Goal: Information Seeking & Learning: Learn about a topic

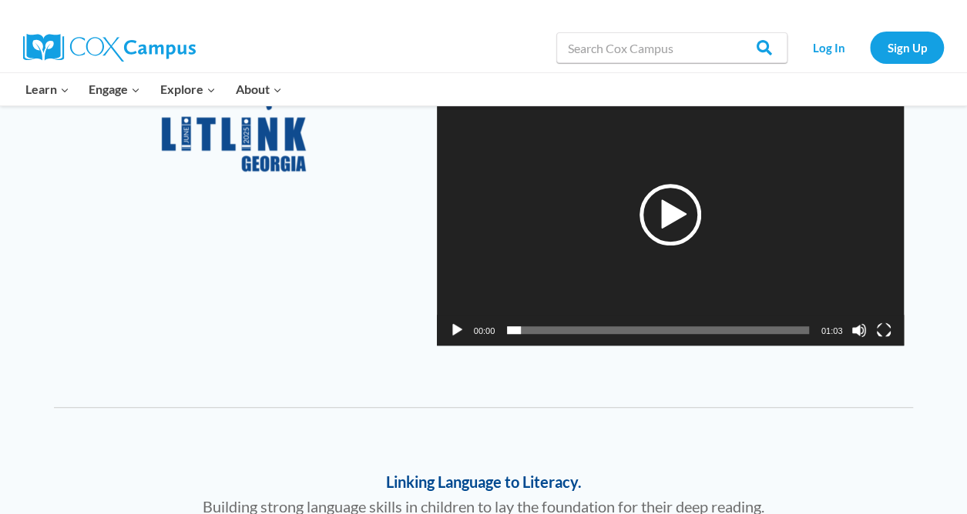
scroll to position [340, 0]
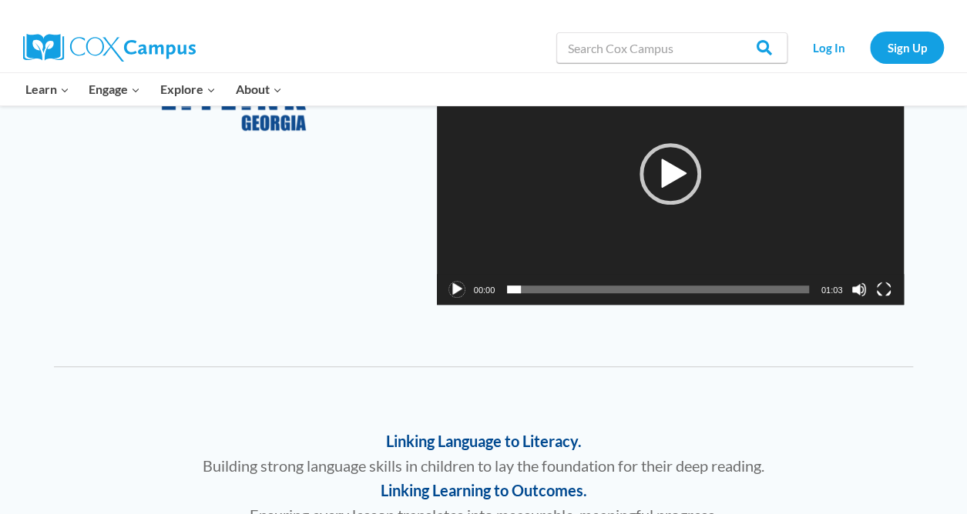
click at [454, 285] on button "Play" at bounding box center [456, 289] width 15 height 15
click at [462, 291] on button "Pause" at bounding box center [456, 289] width 15 height 15
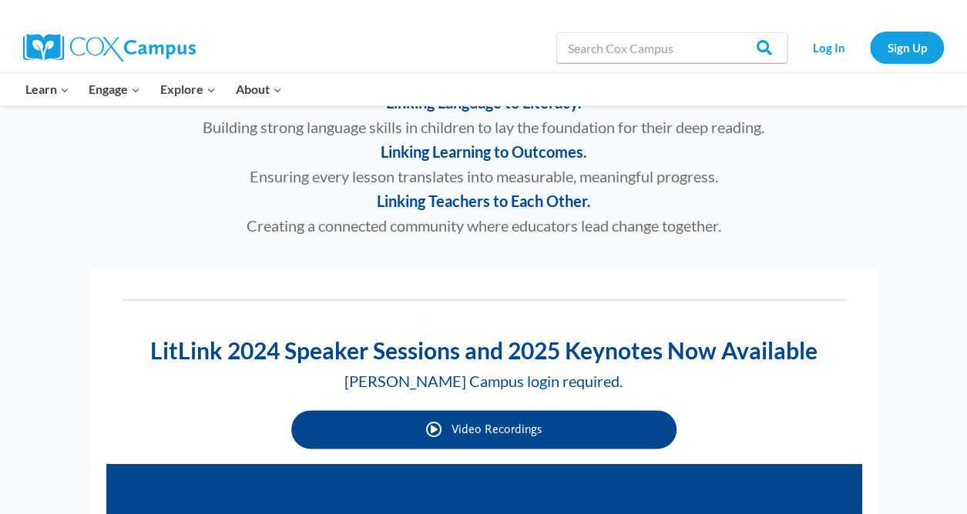
scroll to position [679, 0]
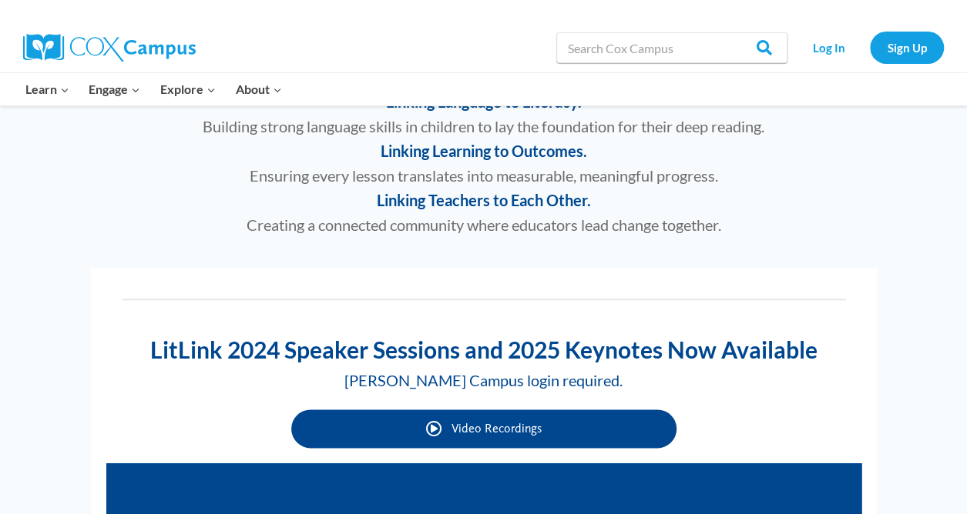
click at [459, 432] on span "Video Recordings" at bounding box center [496, 428] width 90 height 15
